Goal: Task Accomplishment & Management: Manage account settings

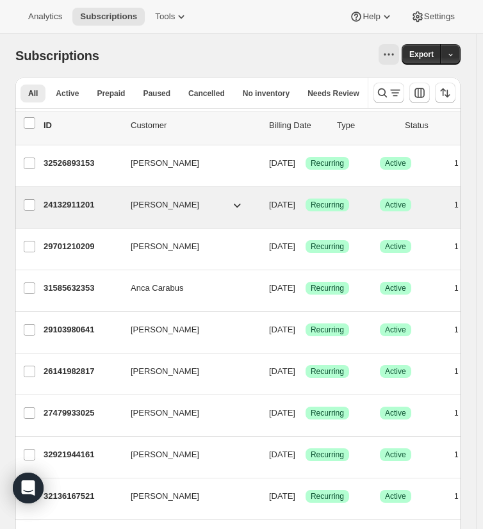
click at [154, 208] on span "[PERSON_NAME]" at bounding box center [165, 205] width 69 height 13
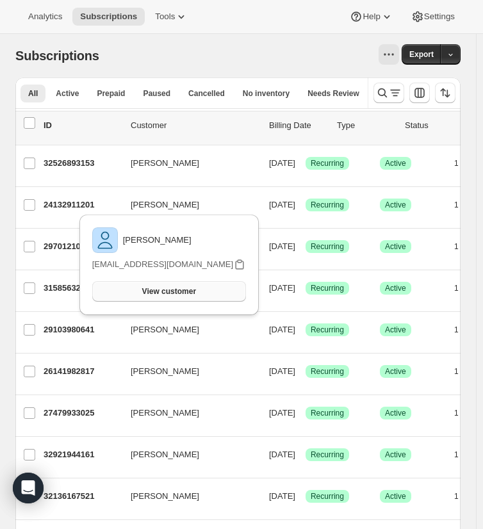
click at [202, 282] on button "View customer" at bounding box center [169, 291] width 154 height 21
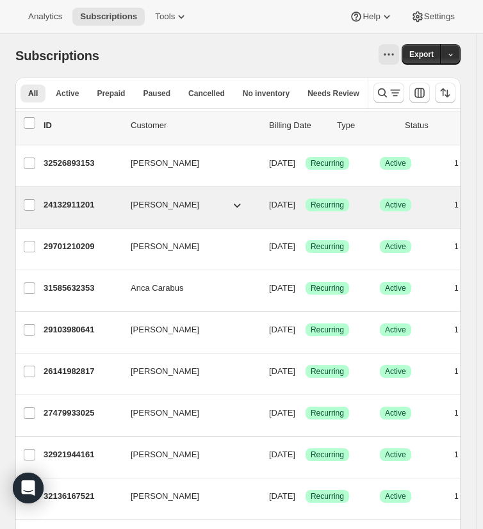
click at [79, 205] on p "24132911201" at bounding box center [82, 205] width 77 height 13
click at [79, 204] on p "24132911201" at bounding box center [82, 205] width 77 height 13
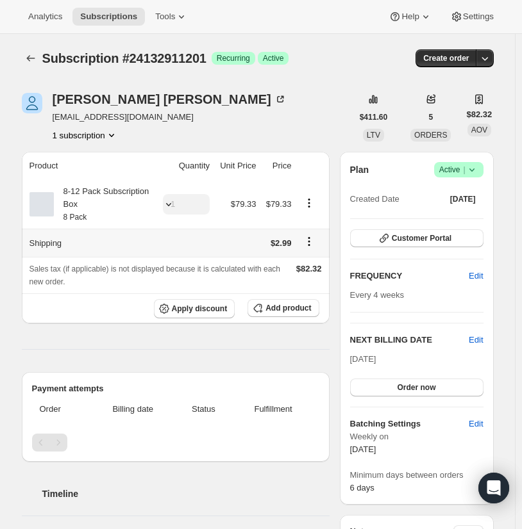
click at [311, 243] on icon "Shipping actions" at bounding box center [308, 241] width 13 height 13
click at [297, 304] on span "Add product" at bounding box center [287, 308] width 45 height 10
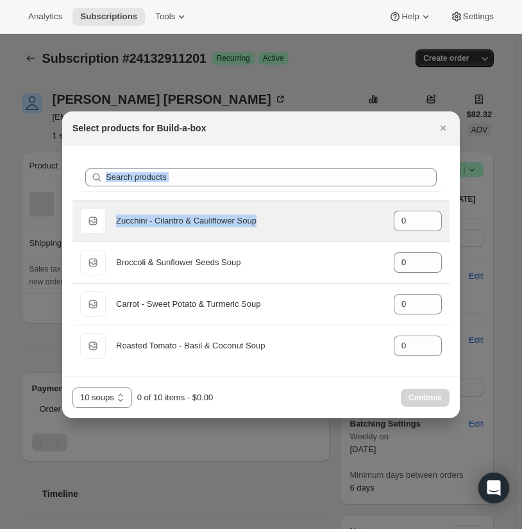
drag, startPoint x: 368, startPoint y: 145, endPoint x: 340, endPoint y: 216, distance: 75.9
click at [340, 216] on div "Select products for Build-a-box Search products Default Title Zucchini - Cilant…" at bounding box center [260, 264] width 397 height 307
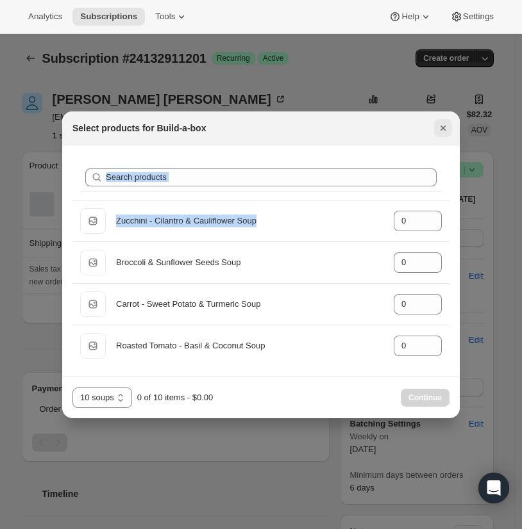
click at [441, 133] on icon "Close" at bounding box center [442, 128] width 13 height 13
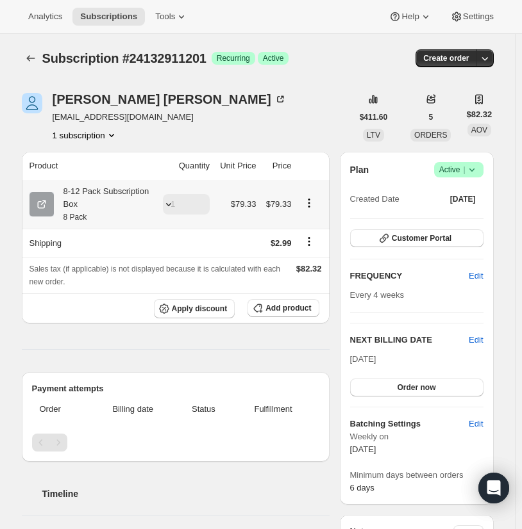
click at [120, 196] on div "8-12 Pack Subscription Box 8 Pack" at bounding box center [103, 204] width 99 height 38
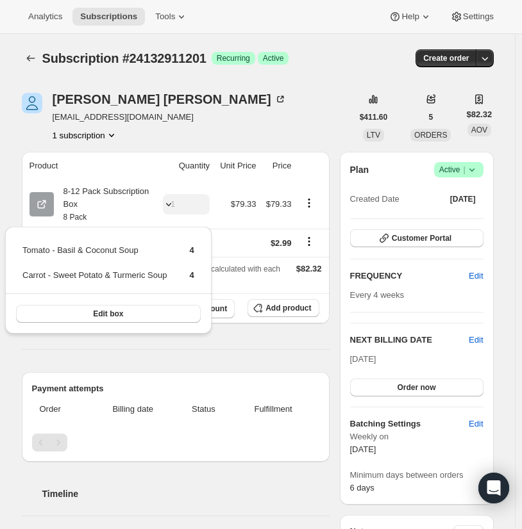
drag, startPoint x: 275, startPoint y: 359, endPoint x: 265, endPoint y: 350, distance: 13.6
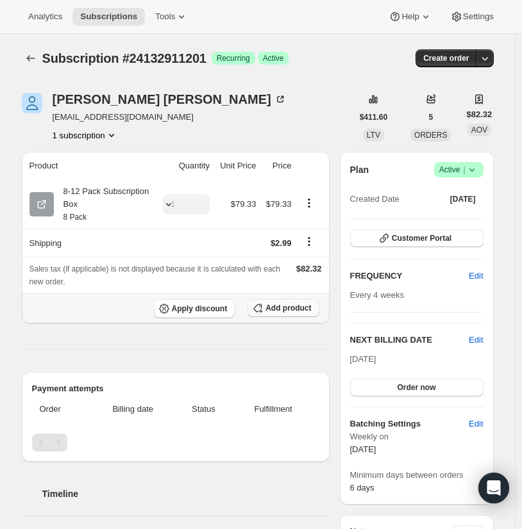
click at [302, 309] on span "Add product" at bounding box center [287, 308] width 45 height 10
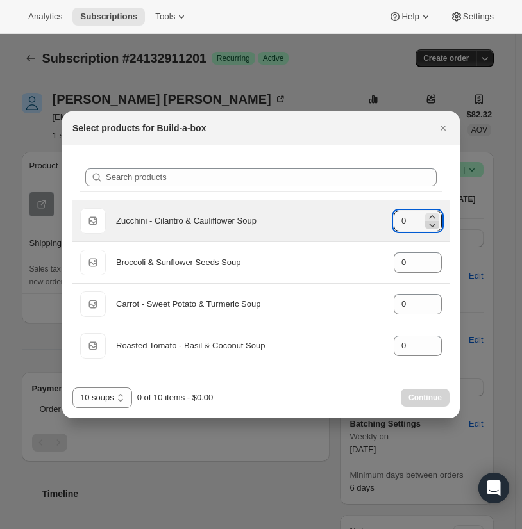
click at [434, 218] on icon ":rdr:" at bounding box center [431, 224] width 13 height 13
click at [429, 218] on icon ":rdr:" at bounding box center [431, 224] width 13 height 13
click at [429, 217] on icon ":rdr:" at bounding box center [431, 217] width 13 height 13
type input "1"
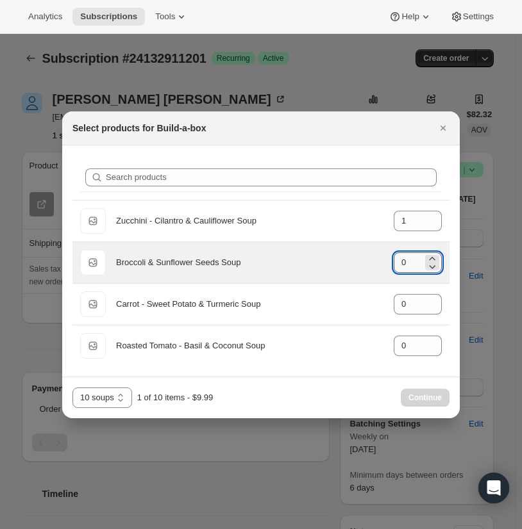
click at [415, 256] on input "0" at bounding box center [407, 262] width 29 height 21
click at [432, 253] on icon ":rdr:" at bounding box center [431, 258] width 13 height 13
type input "1"
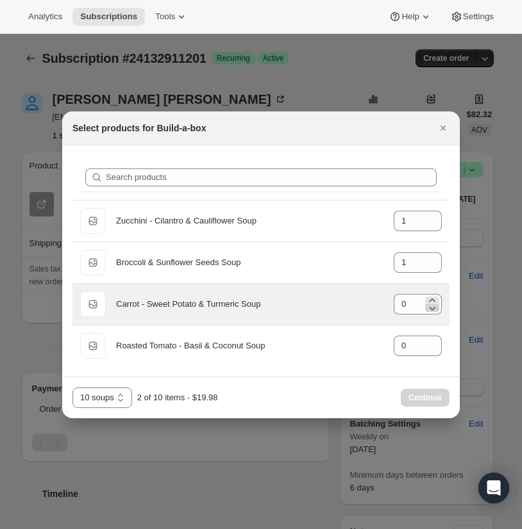
click at [425, 308] on div "0" at bounding box center [417, 304] width 48 height 21
click at [437, 300] on icon ":rdr:" at bounding box center [431, 300] width 13 height 13
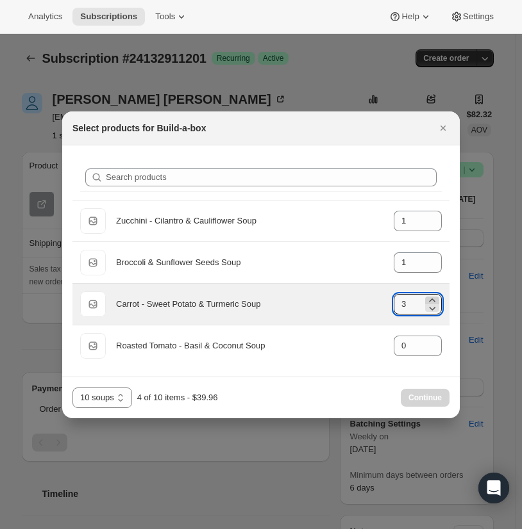
type input "4"
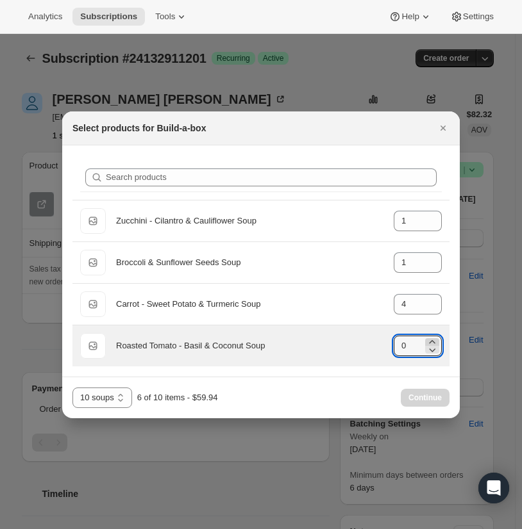
click at [429, 340] on icon ":rdr:" at bounding box center [431, 342] width 13 height 13
type input "4"
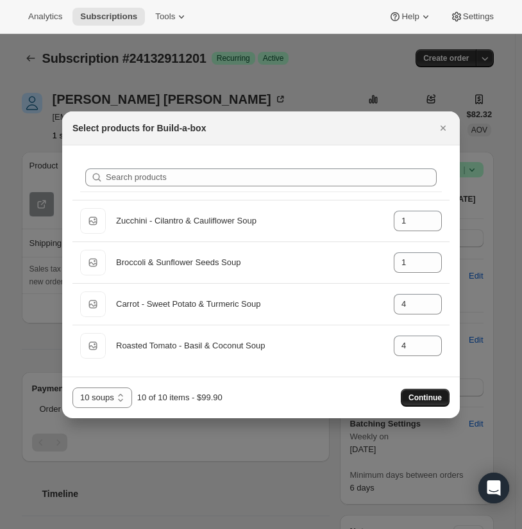
click at [434, 397] on span "Continue" at bounding box center [424, 398] width 33 height 10
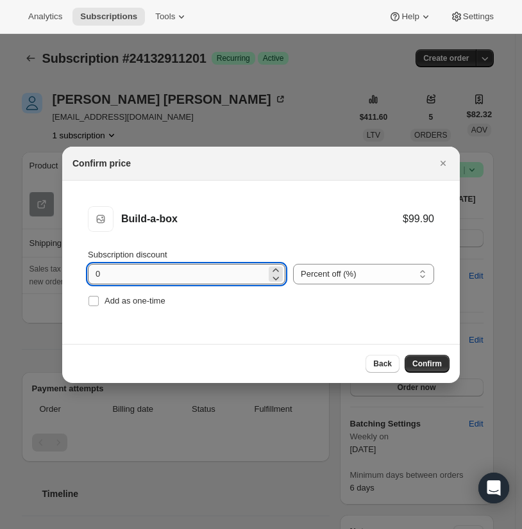
click at [196, 272] on input "0" at bounding box center [177, 274] width 178 height 21
drag, startPoint x: 195, startPoint y: 272, endPoint x: 92, endPoint y: 237, distance: 109.6
click at [92, 237] on li "Build-a-box Build-a-box $99.90 Subscription discount 0 Percent off (%) Amount o…" at bounding box center [260, 258] width 397 height 155
type input "20"
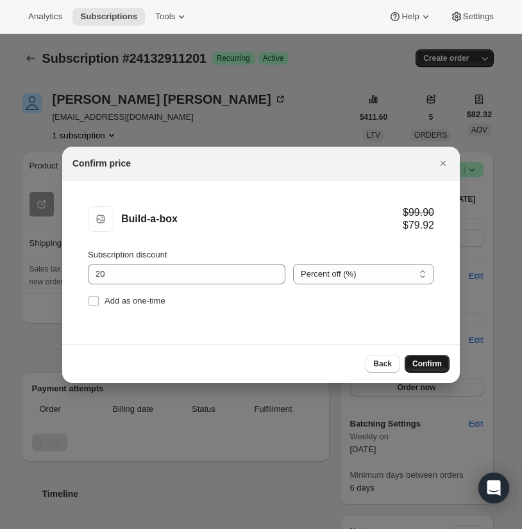
click at [433, 369] on button "Confirm" at bounding box center [426, 364] width 45 height 18
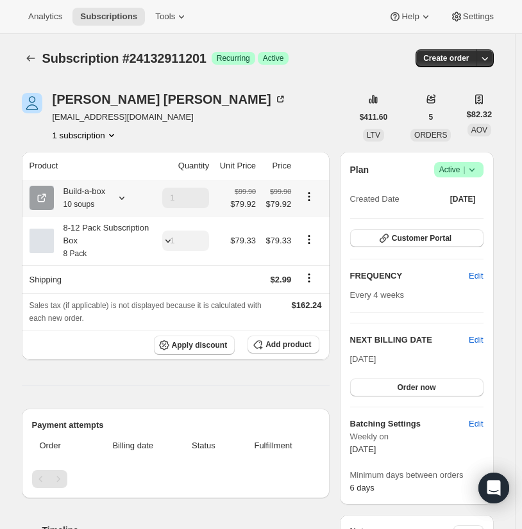
click at [309, 196] on icon "Product actions" at bounding box center [308, 196] width 13 height 13
click at [306, 213] on button "Edit box" at bounding box center [312, 221] width 38 height 21
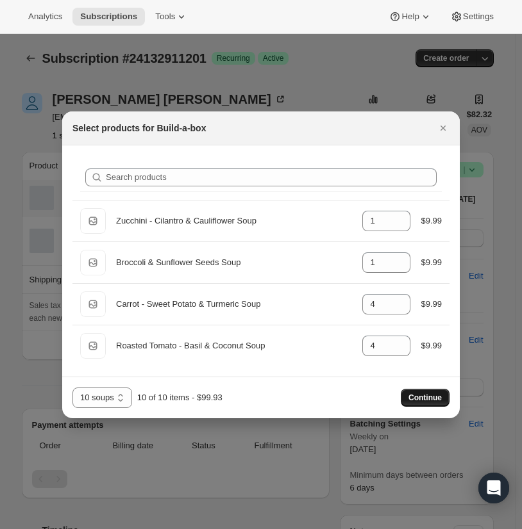
click at [433, 403] on button "Continue" at bounding box center [424, 398] width 49 height 18
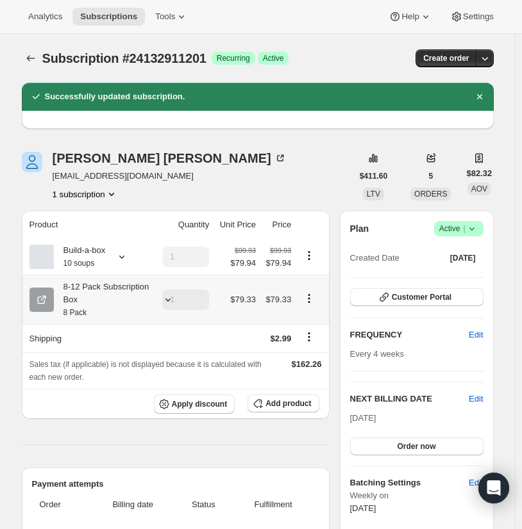
click at [311, 297] on icon "Product actions" at bounding box center [308, 298] width 13 height 13
click at [30, 63] on icon "Subscriptions" at bounding box center [30, 58] width 13 height 13
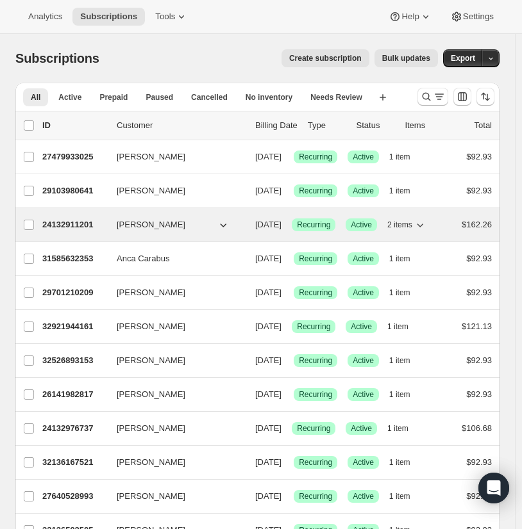
click at [193, 234] on div "24132911201 [PERSON_NAME] [DATE] Success Recurring Success Active 2 items $162.…" at bounding box center [266, 225] width 449 height 18
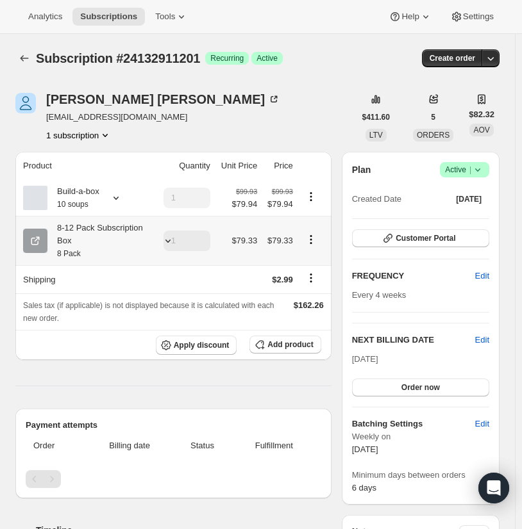
click at [312, 238] on icon "Product actions" at bounding box center [310, 239] width 13 height 13
click at [313, 283] on span "Remove" at bounding box center [315, 287] width 31 height 10
type input "0"
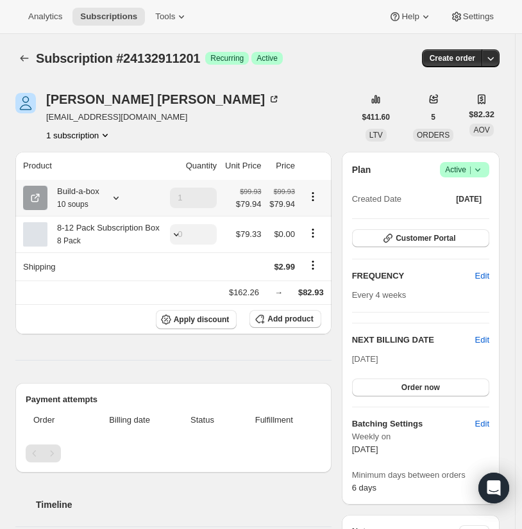
click at [317, 198] on icon "Product actions" at bounding box center [312, 196] width 13 height 13
click at [320, 226] on span "Edit box" at bounding box center [316, 222] width 30 height 10
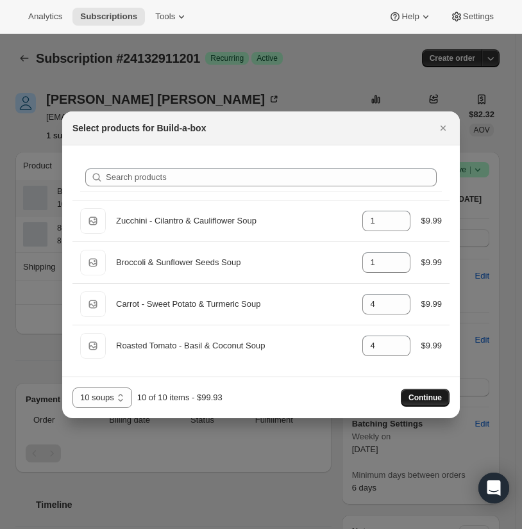
click at [437, 389] on button "Continue" at bounding box center [424, 398] width 49 height 18
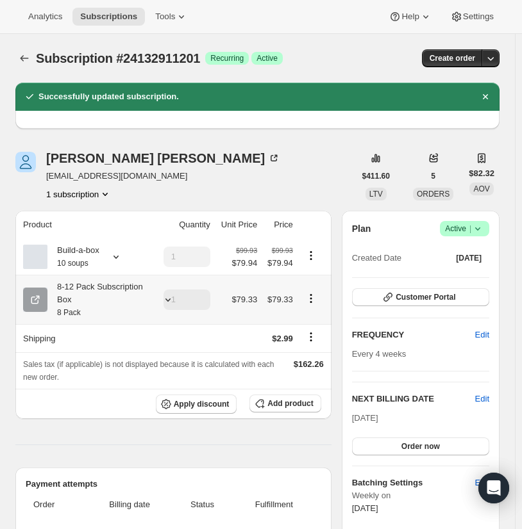
click at [317, 301] on icon "Product actions" at bounding box center [310, 298] width 13 height 13
click at [324, 341] on span "Remove" at bounding box center [315, 346] width 31 height 10
type input "0"
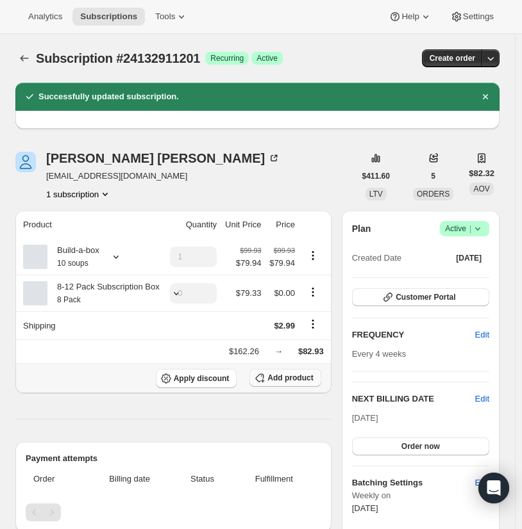
click at [287, 380] on span "Add product" at bounding box center [289, 378] width 45 height 10
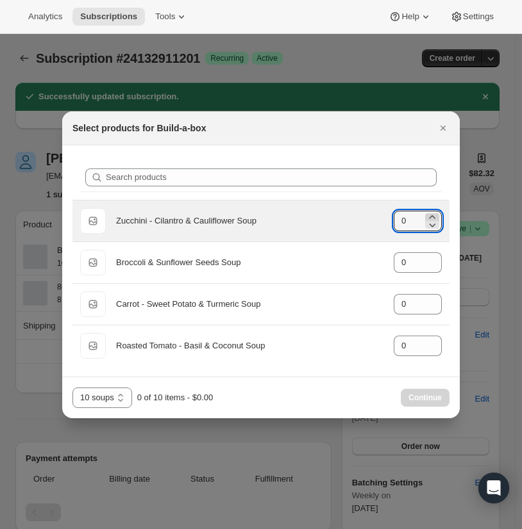
click at [432, 215] on icon ":r1a6:" at bounding box center [431, 217] width 13 height 13
type input "1"
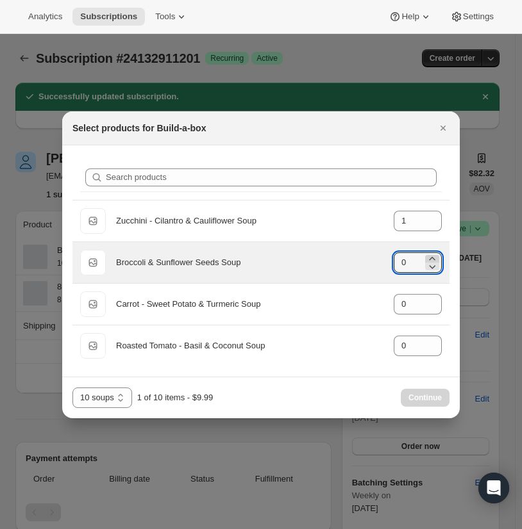
click at [429, 258] on icon ":r1a6:" at bounding box center [431, 258] width 13 height 13
type input "1"
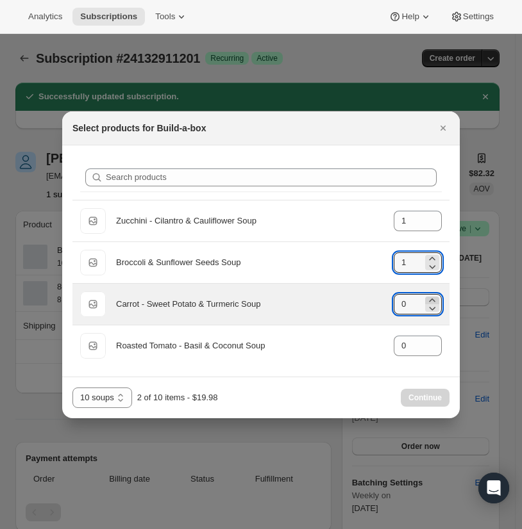
click at [432, 299] on icon ":r1a6:" at bounding box center [432, 300] width 6 height 3
type input "4"
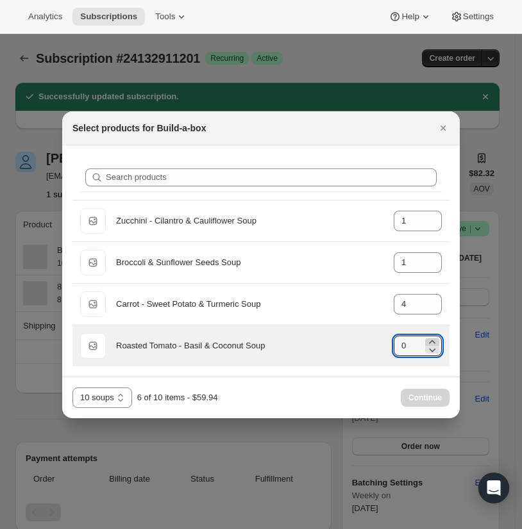
click at [433, 341] on icon ":r1a6:" at bounding box center [432, 341] width 6 height 3
type input "4"
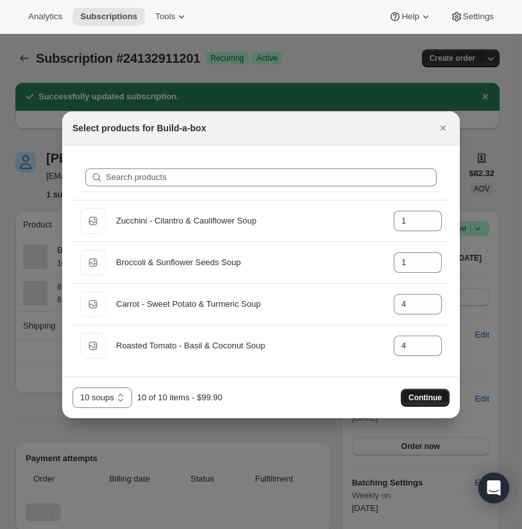
click at [431, 395] on span "Continue" at bounding box center [424, 398] width 33 height 10
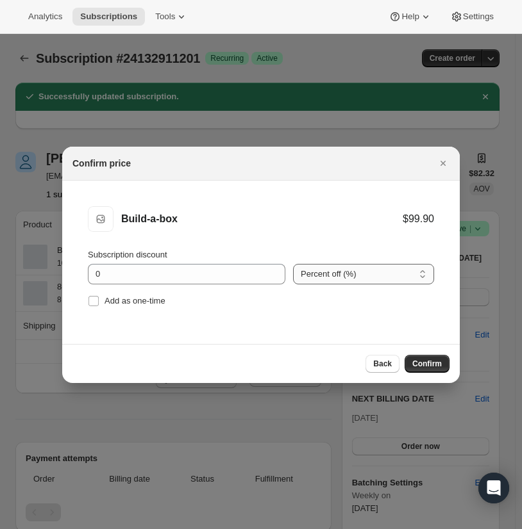
click at [379, 275] on select "Percent off (%) Amount off ($)" at bounding box center [363, 274] width 141 height 21
select select "fixed"
click at [293, 264] on select "Percent off (%) Amount off ($)" at bounding box center [363, 274] width 141 height 21
click at [416, 368] on span "Confirm" at bounding box center [426, 364] width 29 height 10
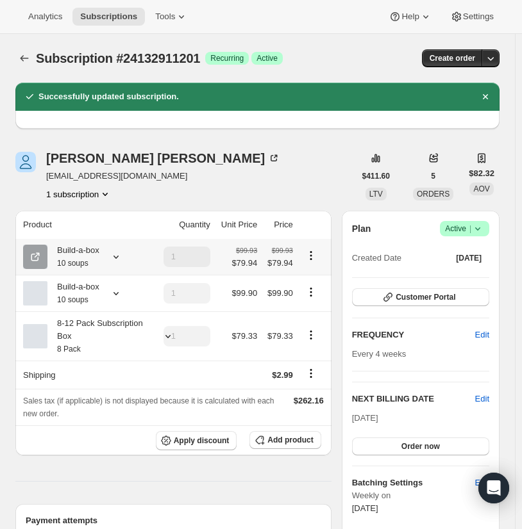
click at [313, 256] on icon "Product actions" at bounding box center [310, 255] width 13 height 13
click at [313, 297] on span "Remove" at bounding box center [315, 302] width 31 height 10
type input "0"
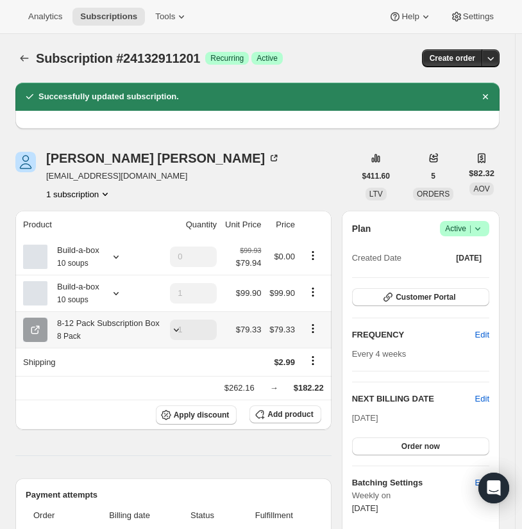
click at [313, 333] on icon "Product actions" at bounding box center [312, 332] width 2 height 2
click at [322, 377] on span "Remove" at bounding box center [316, 376] width 31 height 10
type input "0"
click at [318, 257] on icon "Product actions" at bounding box center [312, 255] width 13 height 13
click at [320, 302] on span "Remove" at bounding box center [316, 302] width 31 height 10
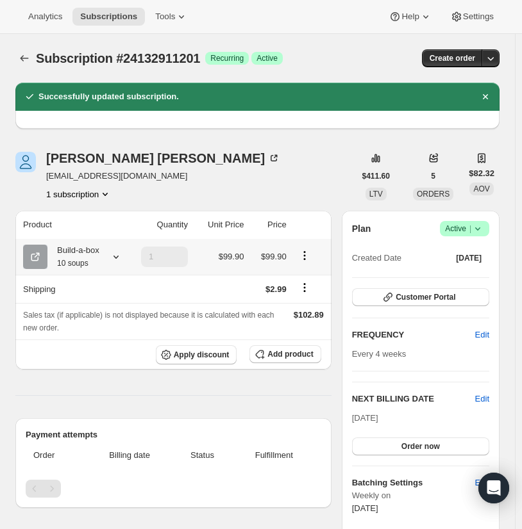
click at [304, 258] on icon "Product actions" at bounding box center [304, 255] width 13 height 13
click at [309, 284] on span "Edit box" at bounding box center [308, 281] width 30 height 10
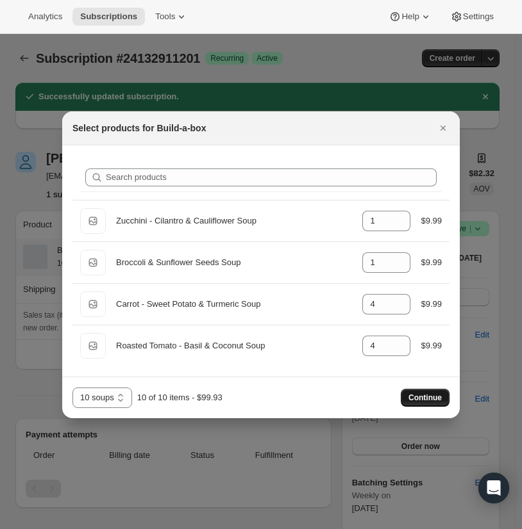
click at [439, 395] on span "Continue" at bounding box center [424, 398] width 33 height 10
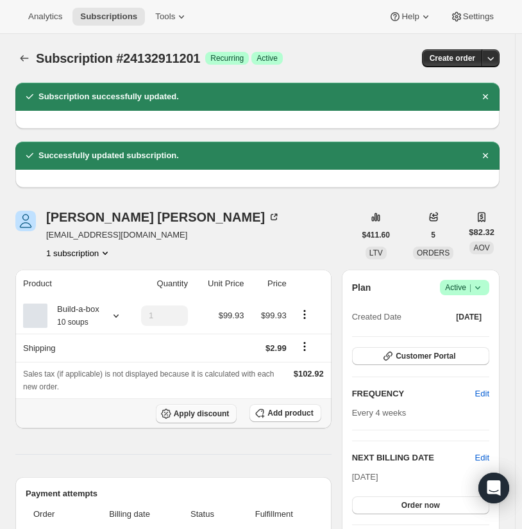
click at [218, 413] on span "Apply discount" at bounding box center [202, 414] width 56 height 10
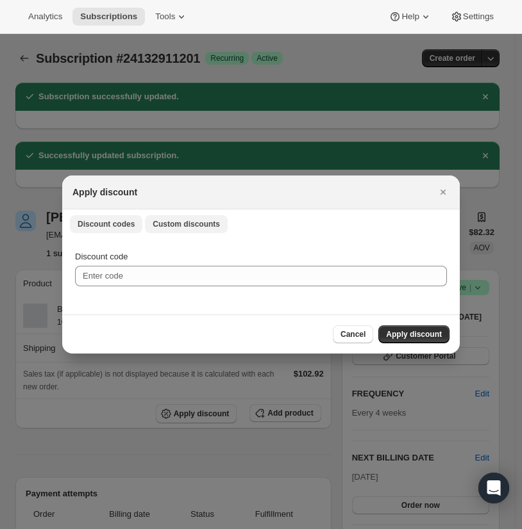
click at [188, 227] on span "Custom discounts" at bounding box center [185, 224] width 67 height 10
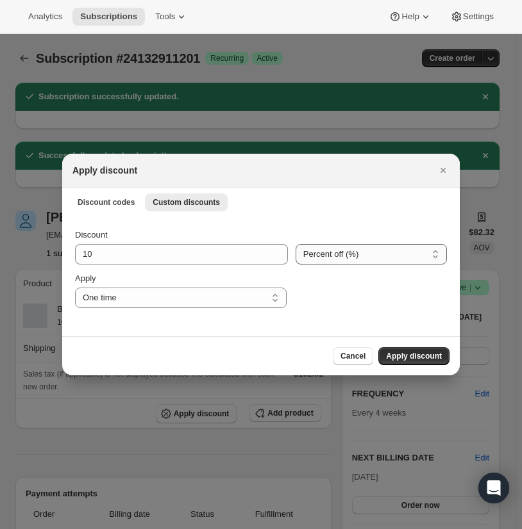
click at [343, 254] on select "Percent off (%) Amount off ($)" at bounding box center [370, 254] width 151 height 21
select select "fixed"
click at [295, 244] on select "Percent off (%) Amount off ($)" at bounding box center [370, 254] width 151 height 21
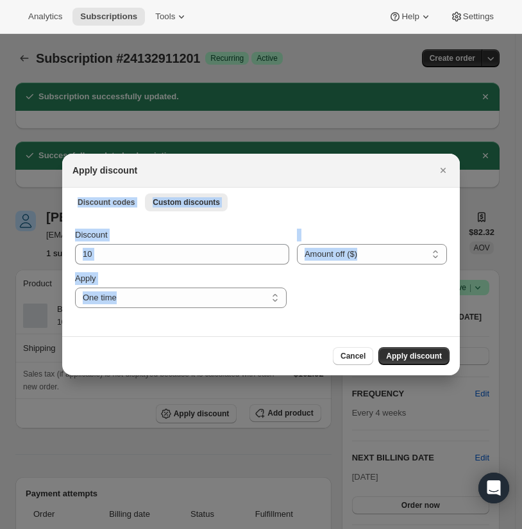
drag, startPoint x: 307, startPoint y: 169, endPoint x: 320, endPoint y: 286, distance: 118.7
click at [358, 342] on div "Apply discount Discount codes Custom discounts More views Discount codes Custom…" at bounding box center [260, 265] width 397 height 222
click at [224, 262] on input "10" at bounding box center [172, 254] width 195 height 21
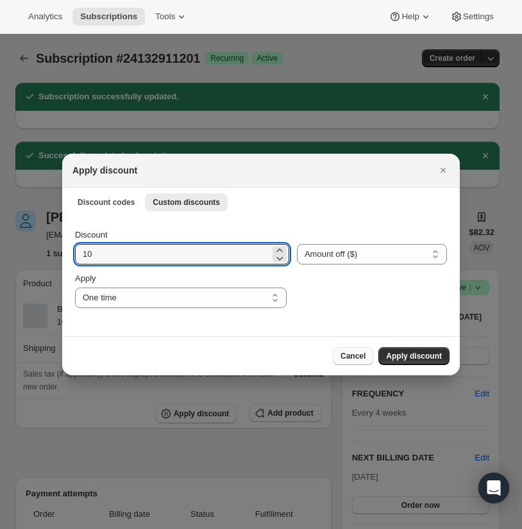
click at [350, 357] on span "Cancel" at bounding box center [352, 356] width 25 height 10
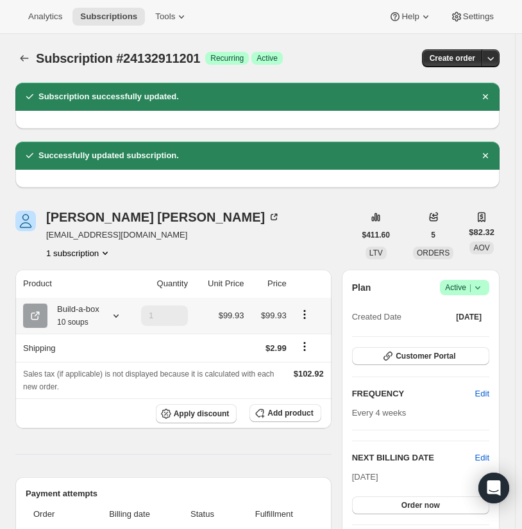
click at [307, 315] on icon "Product actions" at bounding box center [304, 314] width 13 height 13
click at [304, 331] on button "Edit box" at bounding box center [308, 339] width 38 height 21
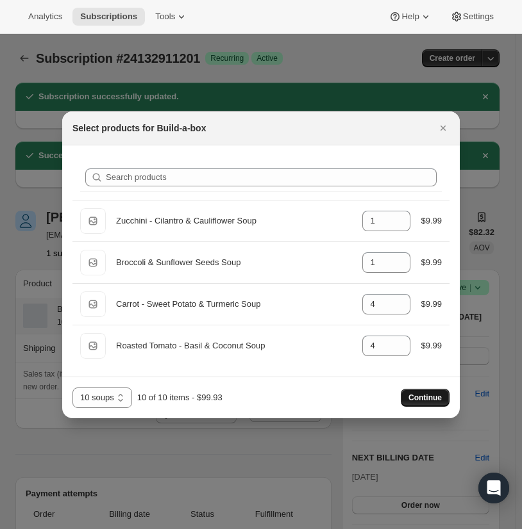
click at [435, 400] on span "Continue" at bounding box center [424, 398] width 33 height 10
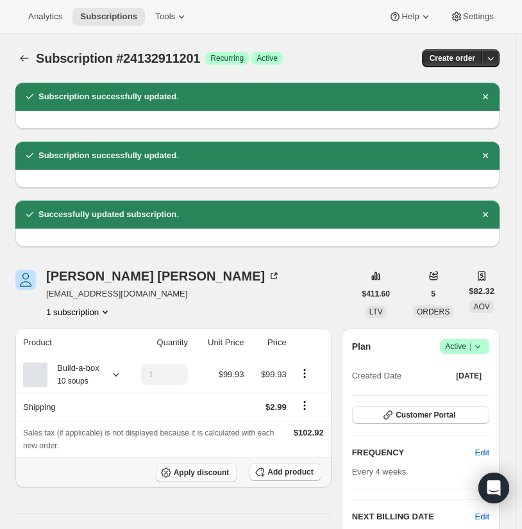
click at [227, 472] on span "Apply discount" at bounding box center [202, 473] width 56 height 10
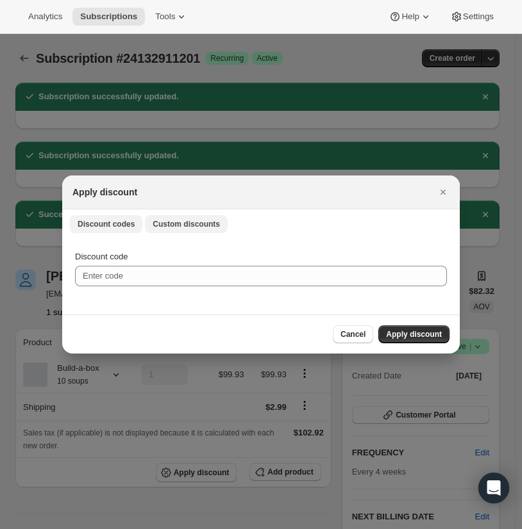
click at [174, 232] on button "Custom discounts" at bounding box center [186, 224] width 83 height 18
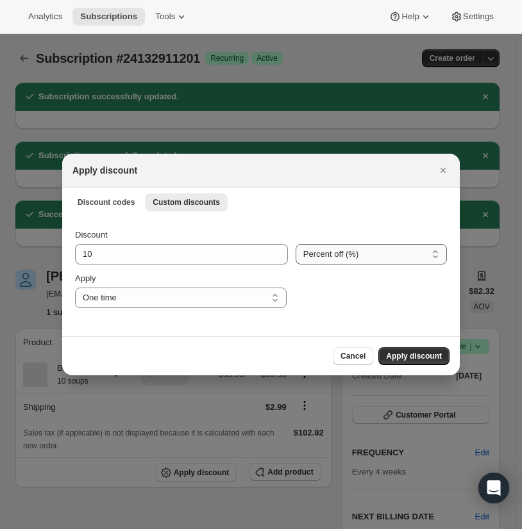
click at [339, 256] on select "Percent off (%) Amount off ($)" at bounding box center [370, 254] width 151 height 21
select select "fixed"
click at [295, 244] on select "Percent off (%) Amount off ($)" at bounding box center [370, 254] width 151 height 21
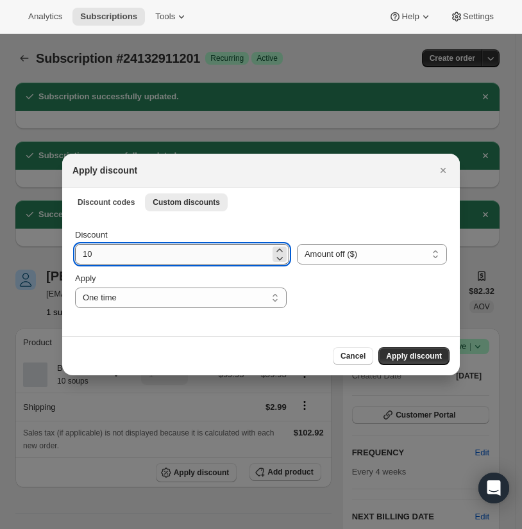
click at [160, 257] on input "10" at bounding box center [172, 254] width 195 height 21
type input "1"
type input "9.99"
click at [406, 359] on span "Apply discount" at bounding box center [414, 356] width 56 height 10
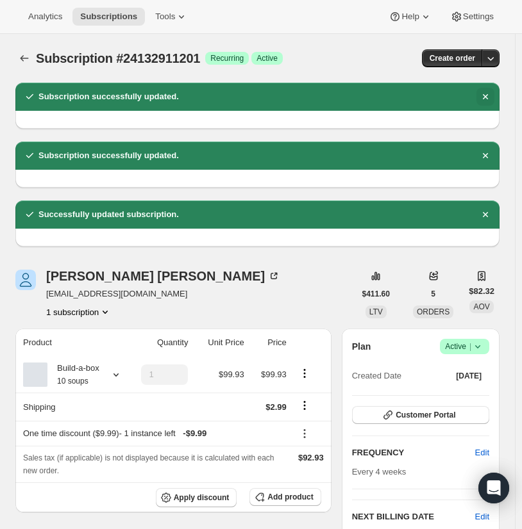
click at [489, 94] on icon "Dismiss notification" at bounding box center [485, 96] width 13 height 13
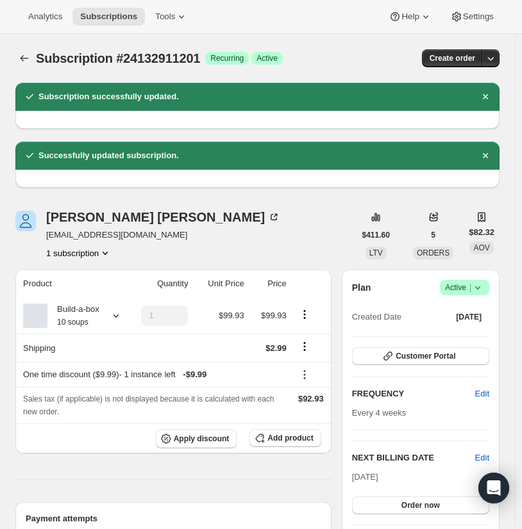
click at [489, 94] on icon "Dismiss notification" at bounding box center [485, 96] width 13 height 13
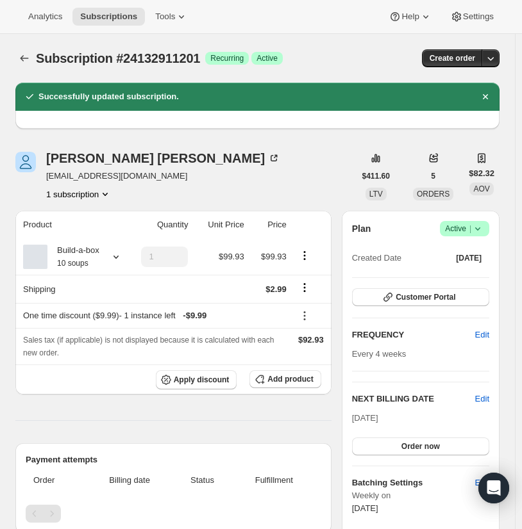
click at [489, 94] on icon "Dismiss notification" at bounding box center [485, 96] width 13 height 13
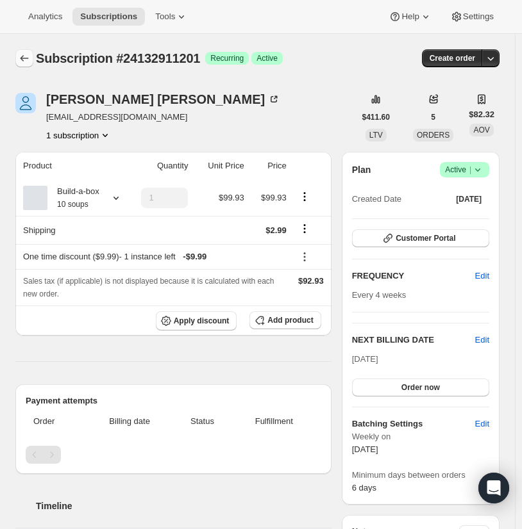
click at [24, 62] on icon "Subscriptions" at bounding box center [24, 58] width 13 height 13
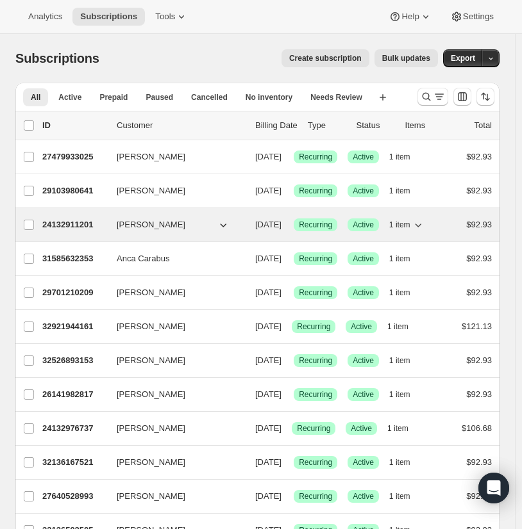
click at [157, 231] on span "[PERSON_NAME]" at bounding box center [151, 224] width 69 height 13
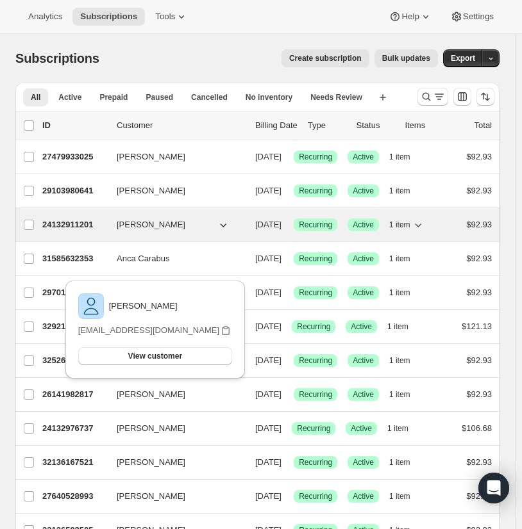
click at [268, 229] on span "[DATE]" at bounding box center [268, 225] width 26 height 10
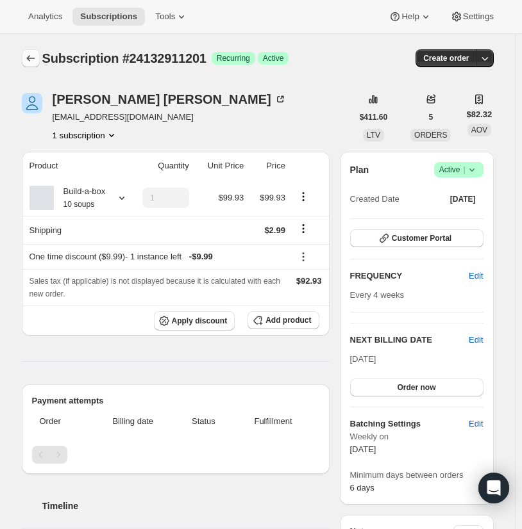
click at [29, 60] on icon "Subscriptions" at bounding box center [30, 58] width 13 height 13
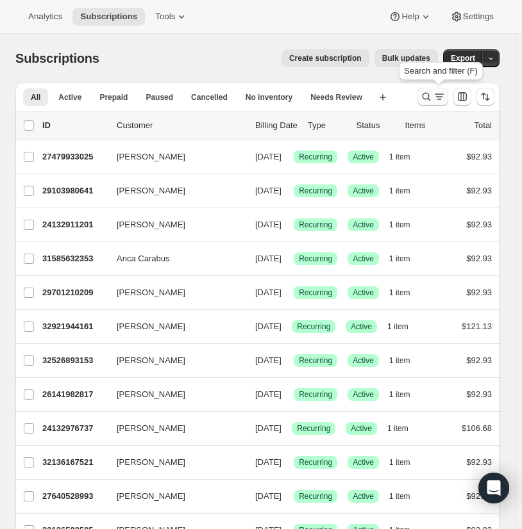
click at [429, 95] on icon "Search and filter results" at bounding box center [426, 97] width 8 height 8
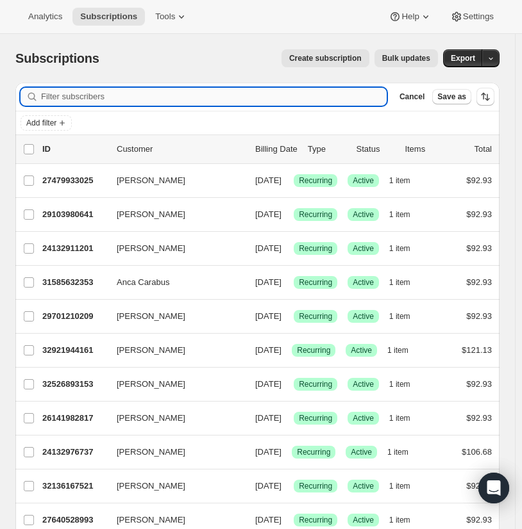
type input "g"
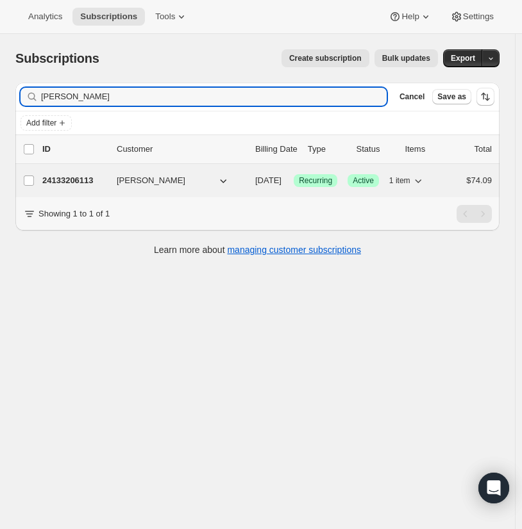
type input "[PERSON_NAME]"
click at [154, 182] on span "[PERSON_NAME]" at bounding box center [151, 180] width 69 height 13
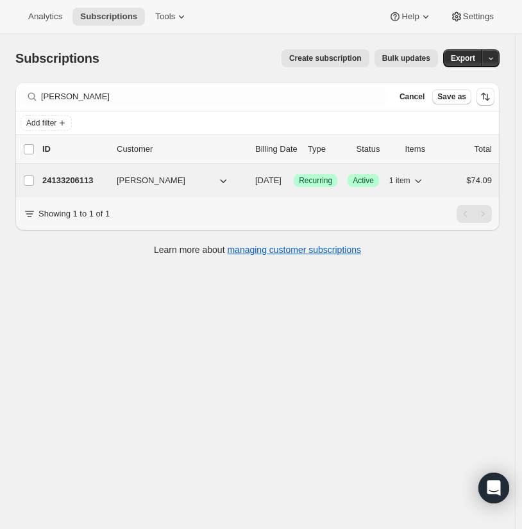
click at [145, 185] on span "[PERSON_NAME]" at bounding box center [151, 180] width 69 height 13
click at [145, 184] on span "[PERSON_NAME]" at bounding box center [151, 180] width 69 height 13
click at [135, 178] on span "[PERSON_NAME]" at bounding box center [151, 180] width 69 height 13
click at [129, 183] on span "[PERSON_NAME]" at bounding box center [151, 180] width 69 height 13
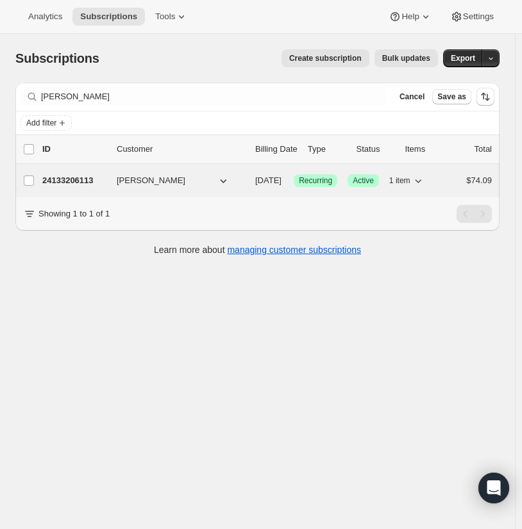
click at [129, 183] on span "[PERSON_NAME]" at bounding box center [151, 180] width 69 height 13
click at [76, 181] on p "24133206113" at bounding box center [74, 180] width 64 height 13
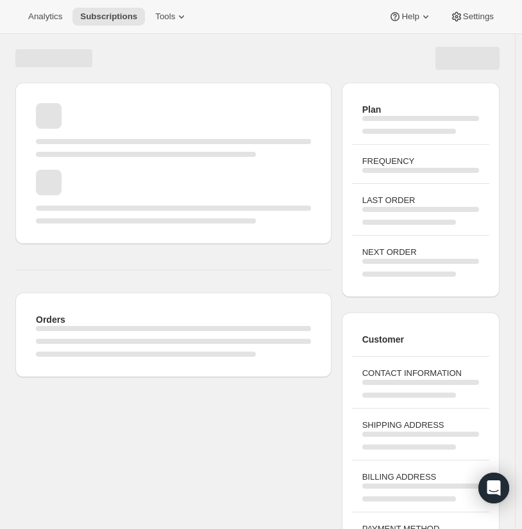
click at [76, 181] on div "Page loading" at bounding box center [173, 197] width 275 height 54
